Goal: Task Accomplishment & Management: Manage account settings

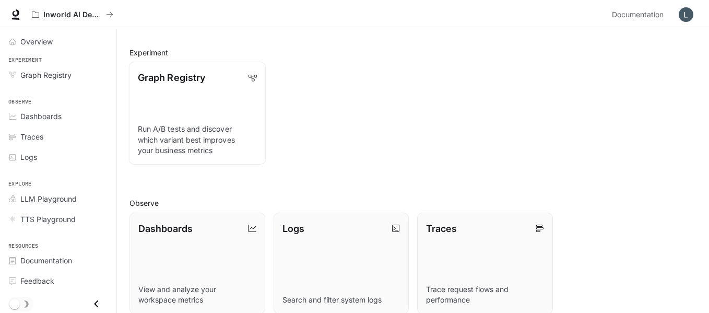
scroll to position [105, 0]
click at [193, 226] on div "Dashboards" at bounding box center [197, 227] width 119 height 14
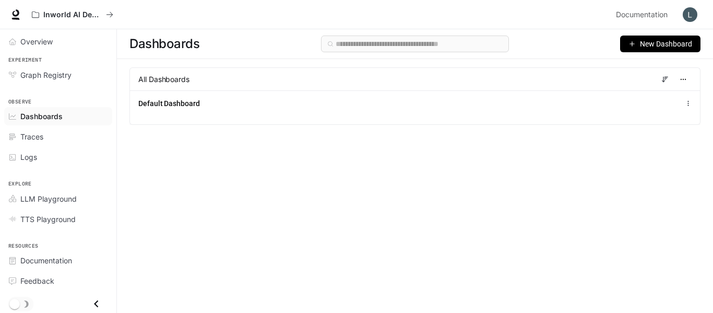
click at [637, 38] on button "New Dashboard" at bounding box center [660, 43] width 80 height 17
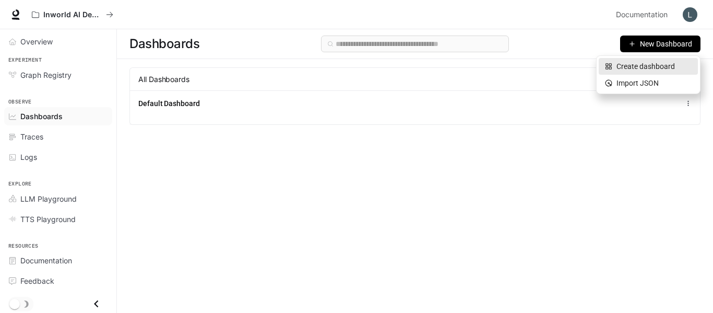
click at [640, 66] on div "Create dashboard" at bounding box center [648, 66] width 87 height 11
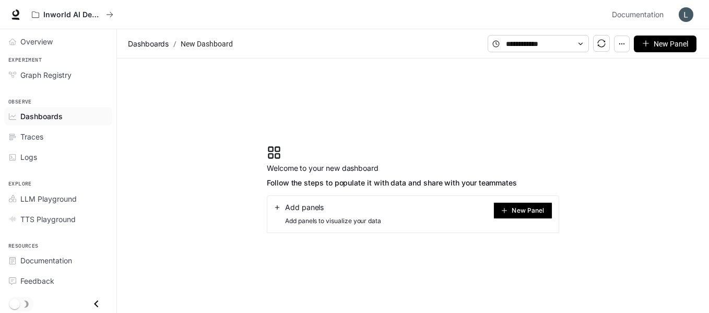
click at [514, 211] on span "New Panel" at bounding box center [527, 210] width 32 height 5
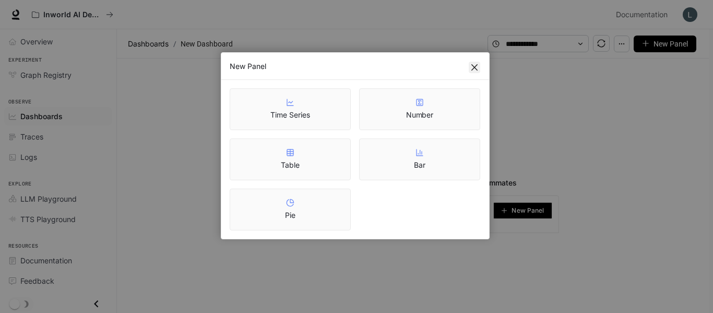
click at [474, 67] on icon "close" at bounding box center [474, 67] width 6 height 6
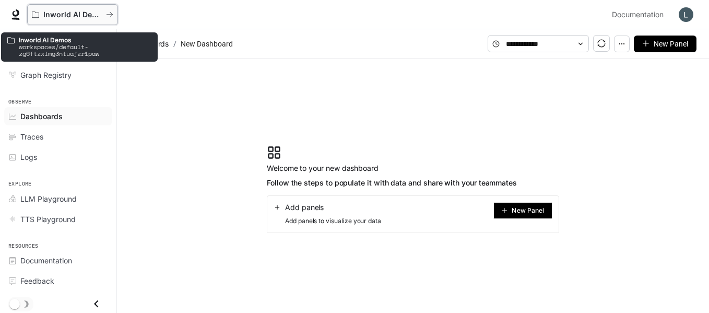
click at [41, 15] on div "Inworld AI Demos" at bounding box center [69, 14] width 74 height 9
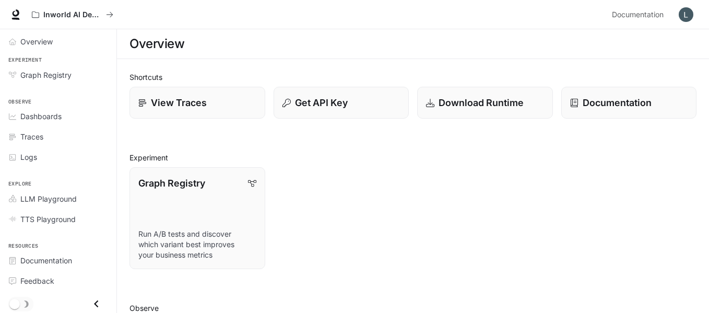
scroll to position [2, 0]
click at [94, 300] on icon "Close drawer" at bounding box center [96, 301] width 4 height 7
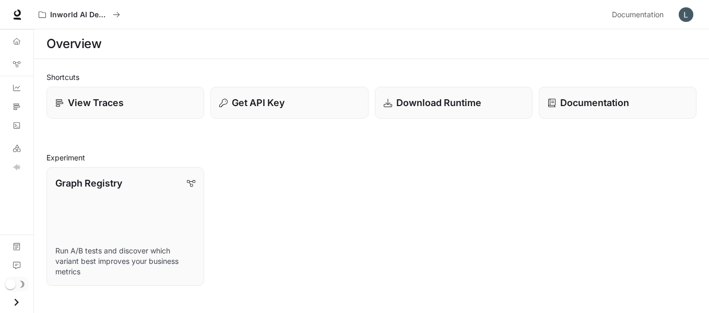
scroll to position [0, 0]
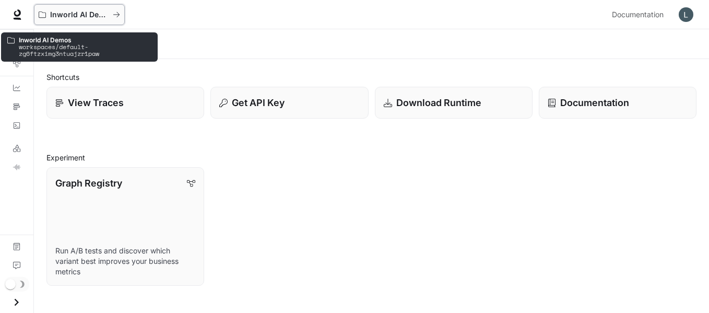
click at [72, 11] on p "Inworld AI Demos" at bounding box center [79, 14] width 58 height 9
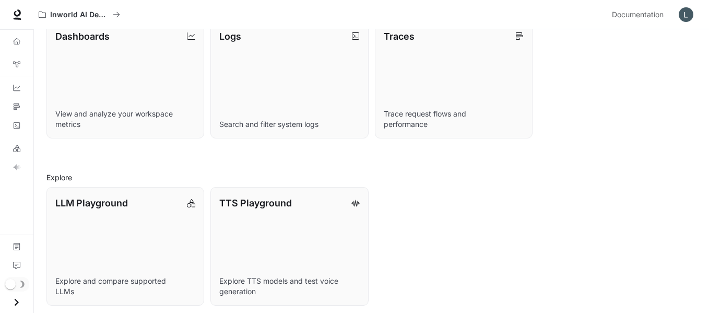
scroll to position [319, 0]
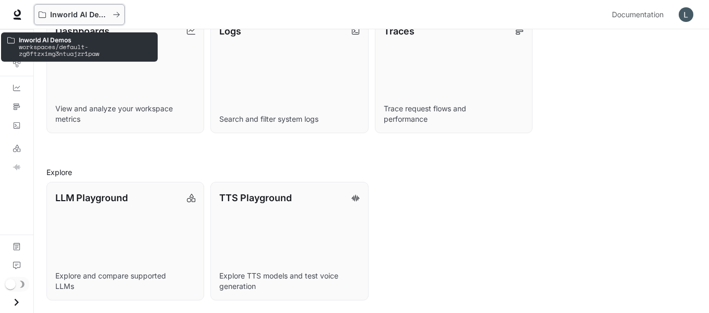
click at [113, 18] on icon "All workspaces" at bounding box center [116, 14] width 7 height 7
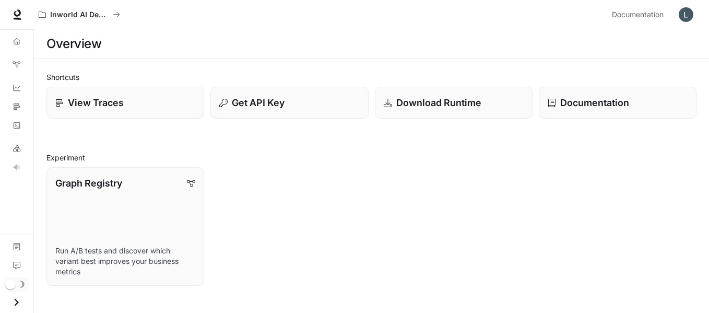
click at [683, 18] on img "button" at bounding box center [685, 14] width 15 height 15
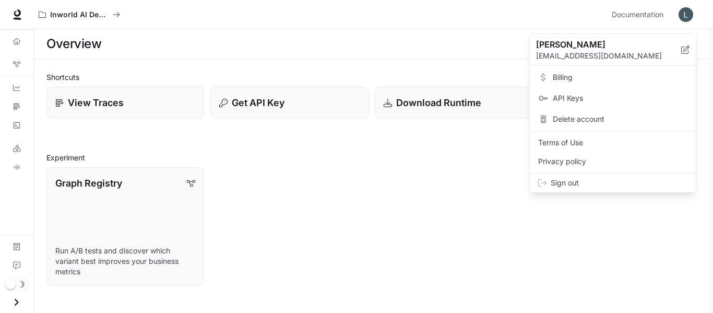
click at [561, 81] on span "Billing" at bounding box center [620, 77] width 135 height 10
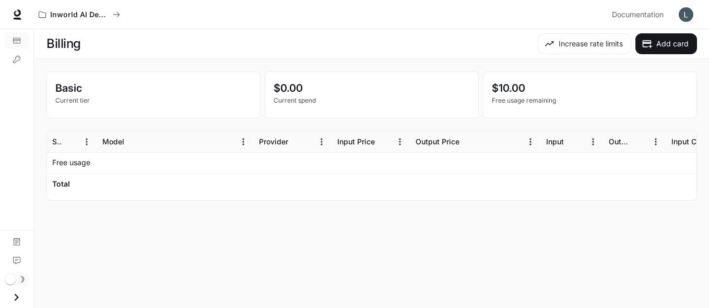
click at [156, 96] on p "Current tier" at bounding box center [153, 100] width 196 height 9
click at [681, 13] on img "button" at bounding box center [685, 14] width 15 height 15
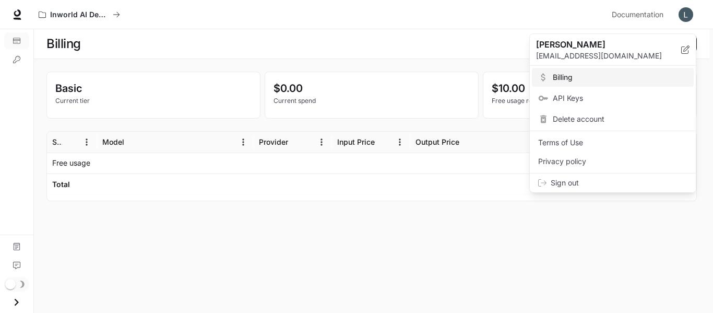
click at [16, 44] on div at bounding box center [356, 156] width 713 height 313
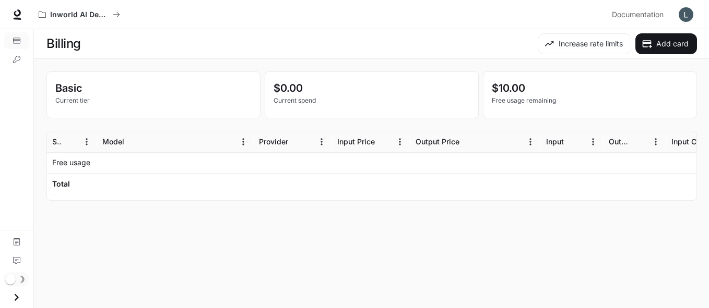
click at [20, 296] on icon "Open drawer" at bounding box center [16, 298] width 14 height 14
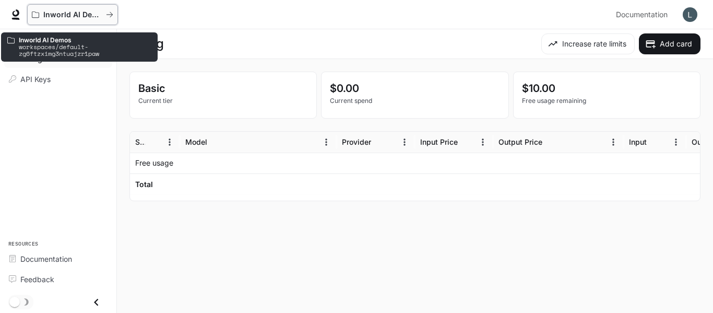
click at [61, 15] on p "Inworld AI Demos" at bounding box center [72, 14] width 58 height 9
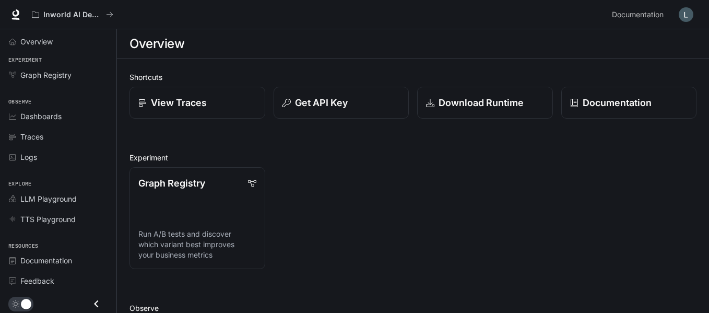
click at [691, 14] on img "button" at bounding box center [685, 14] width 15 height 15
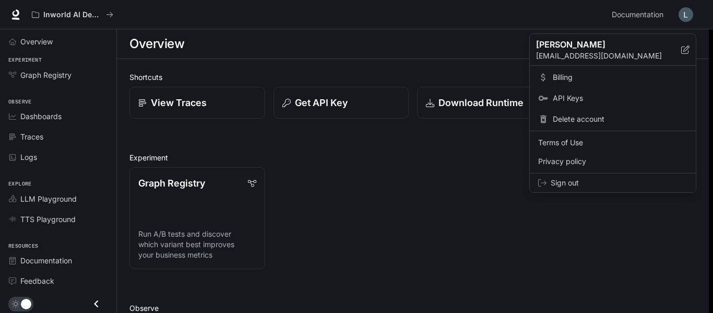
click at [580, 181] on span "Sign out" at bounding box center [619, 182] width 137 height 10
